Goal: Information Seeking & Learning: Learn about a topic

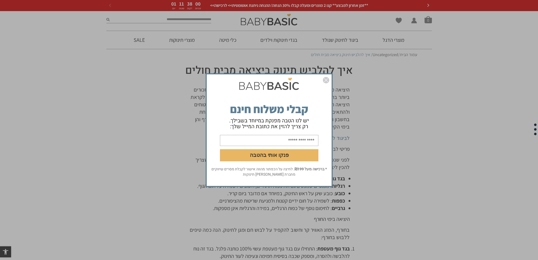
click at [327, 80] on img "סגור" at bounding box center [326, 80] width 6 height 6
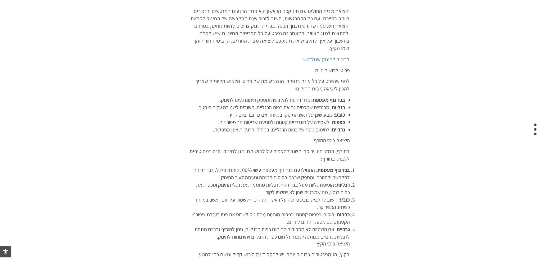
scroll to position [132, 0]
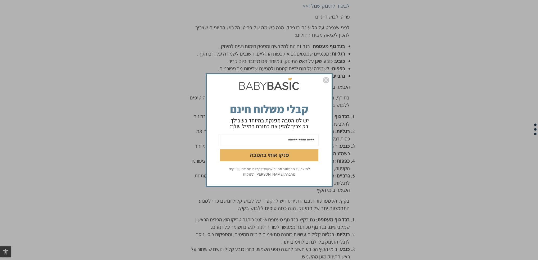
click at [446, 123] on div "פנקו אותי בהטבה לחיצה על הכפתור מהווה אישור לקבלת מסרים שיווקים מחברת אריה בגדי…" at bounding box center [269, 130] width 538 height 260
click at [375, 97] on div "פנקו אותי בהטבה לחיצה על הכפתור מהווה אישור לקבלת מסרים שיווקים מחברת אריה בגדי…" at bounding box center [269, 130] width 538 height 260
click at [301, 52] on div "פנקו אותי בהטבה לחיצה על הכפתור מהווה אישור לקבלת מסרים שיווקים מחברת אריה בגדי…" at bounding box center [269, 130] width 538 height 260
click at [326, 82] on img "סגור" at bounding box center [326, 80] width 6 height 6
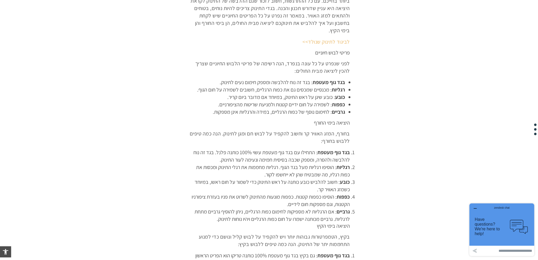
scroll to position [53, 0]
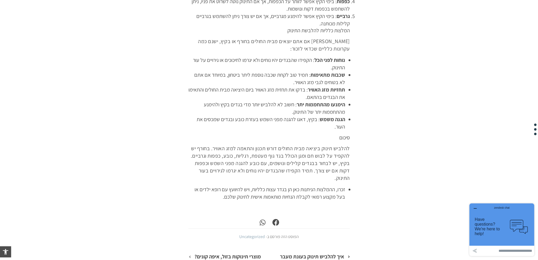
scroll to position [396, 0]
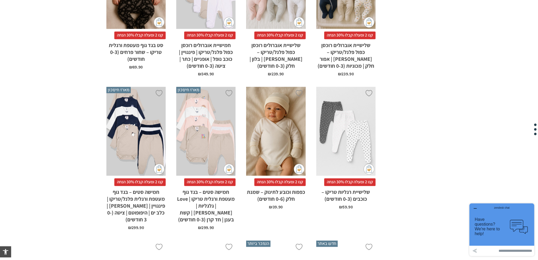
scroll to position [900, 0]
